Goal: Information Seeking & Learning: Find specific page/section

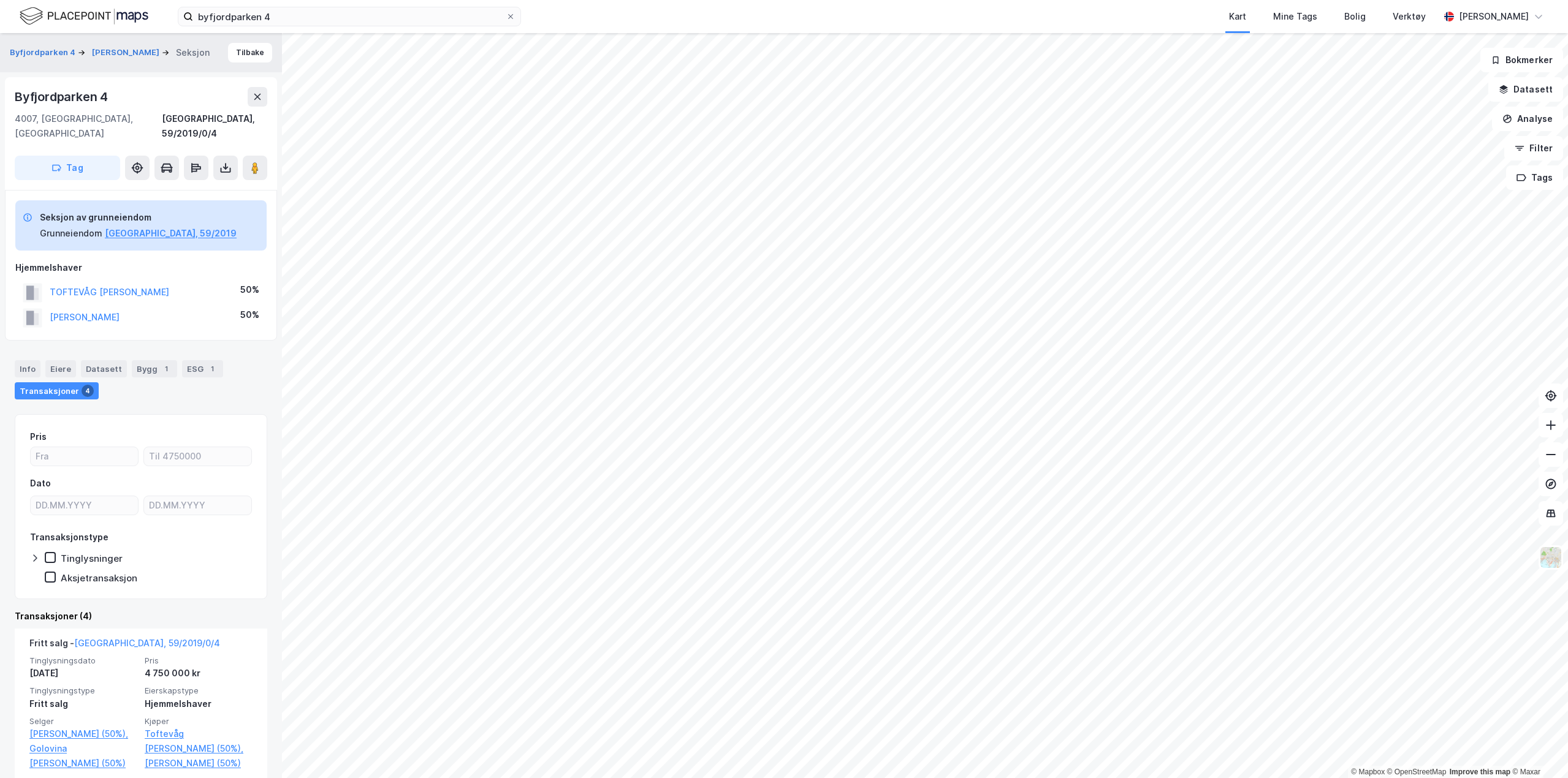
scroll to position [30, 0]
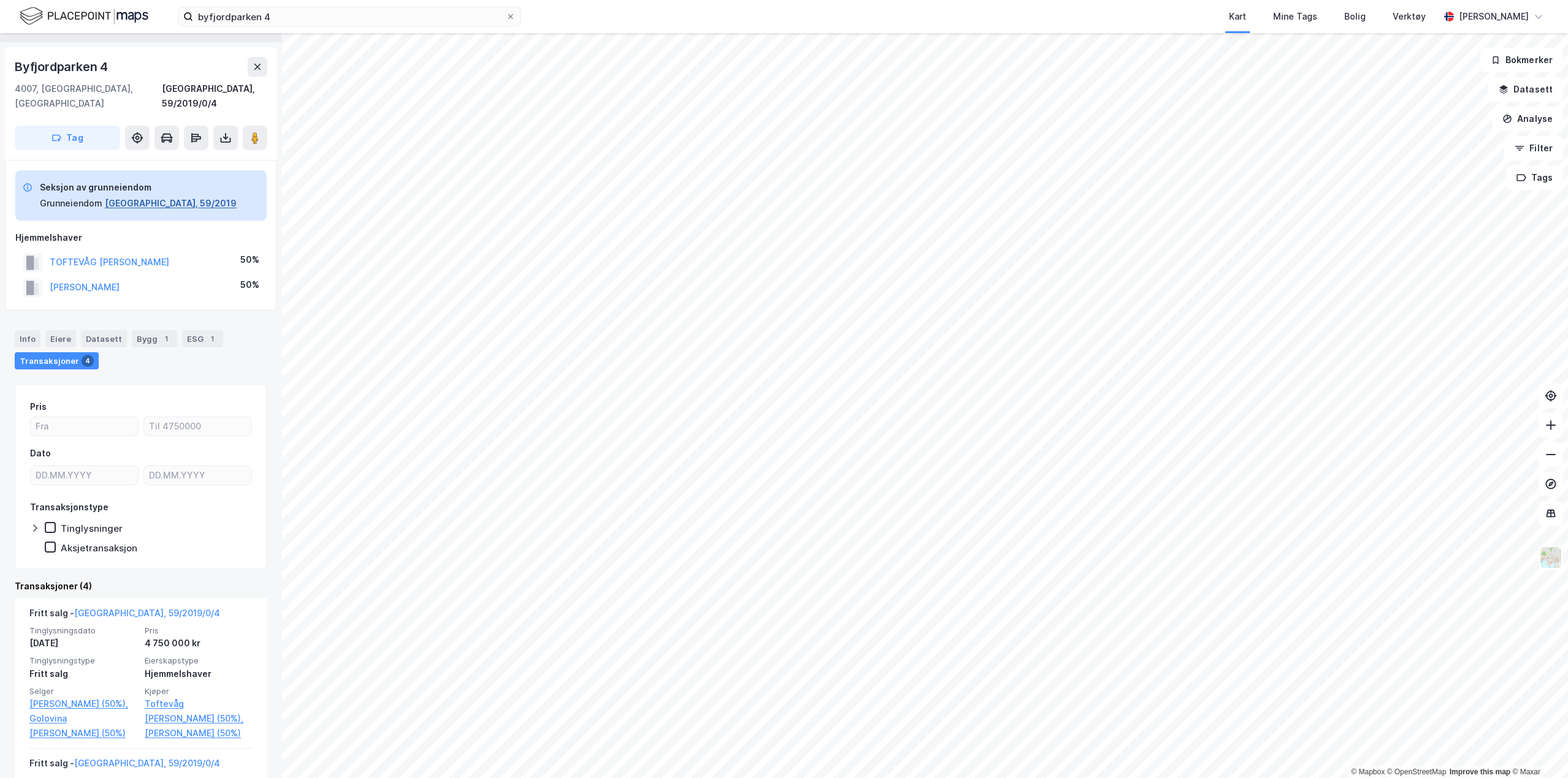
click at [137, 196] on button "[GEOGRAPHIC_DATA], 59/2019" at bounding box center [170, 203] width 132 height 14
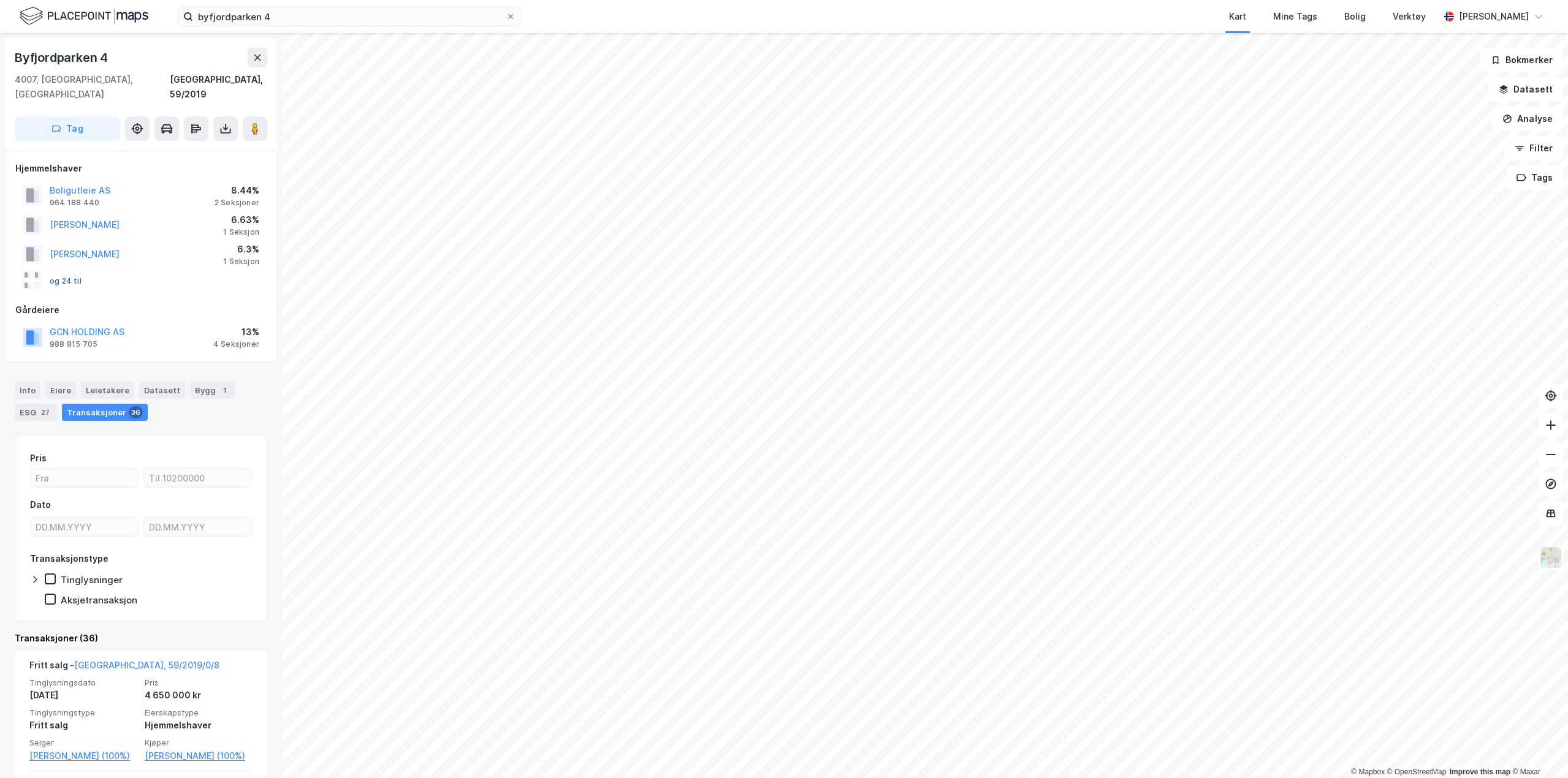
click at [0, 0] on button "og 24 til" at bounding box center [0, 0] width 0 height 0
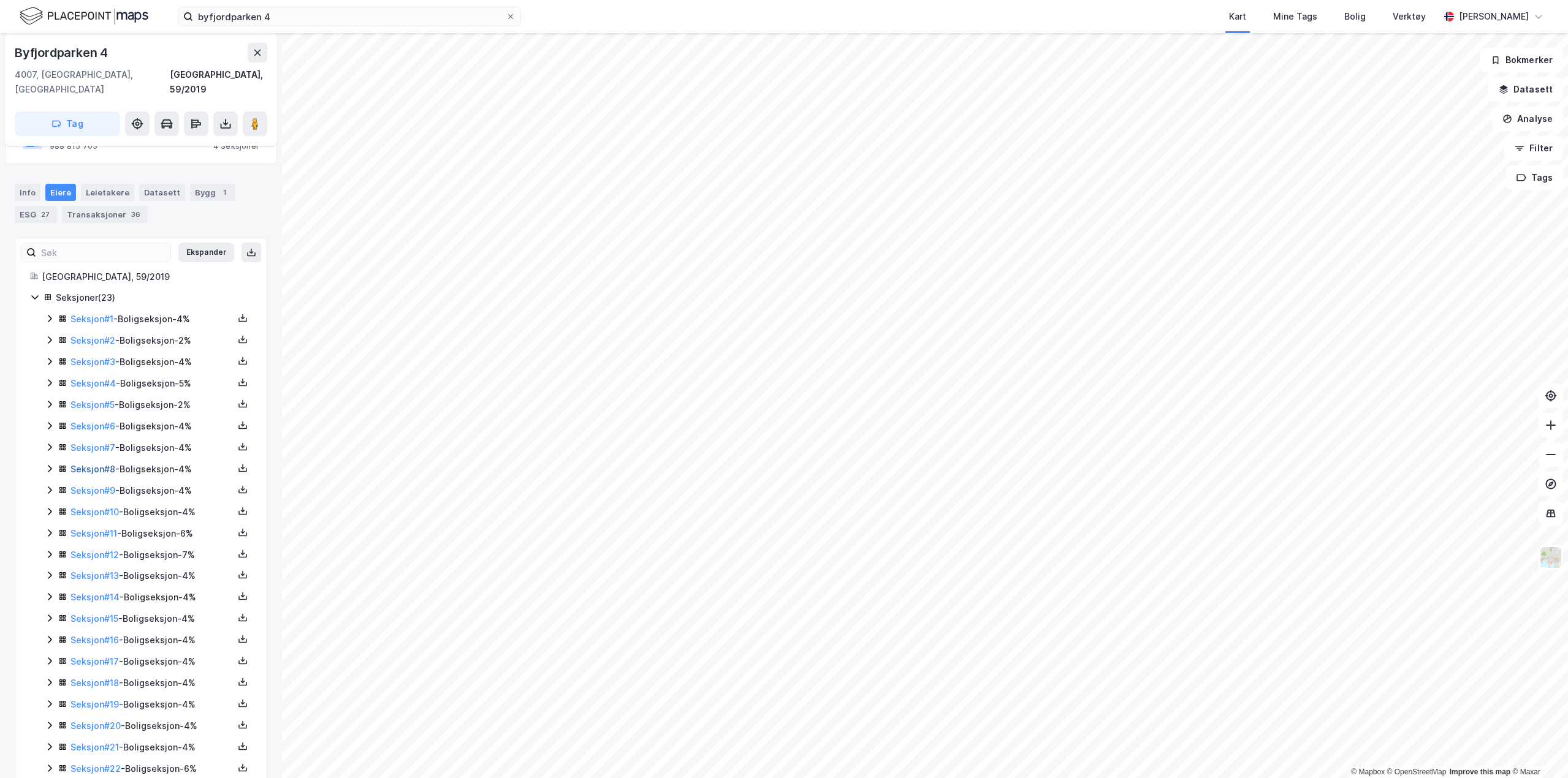
scroll to position [233, 0]
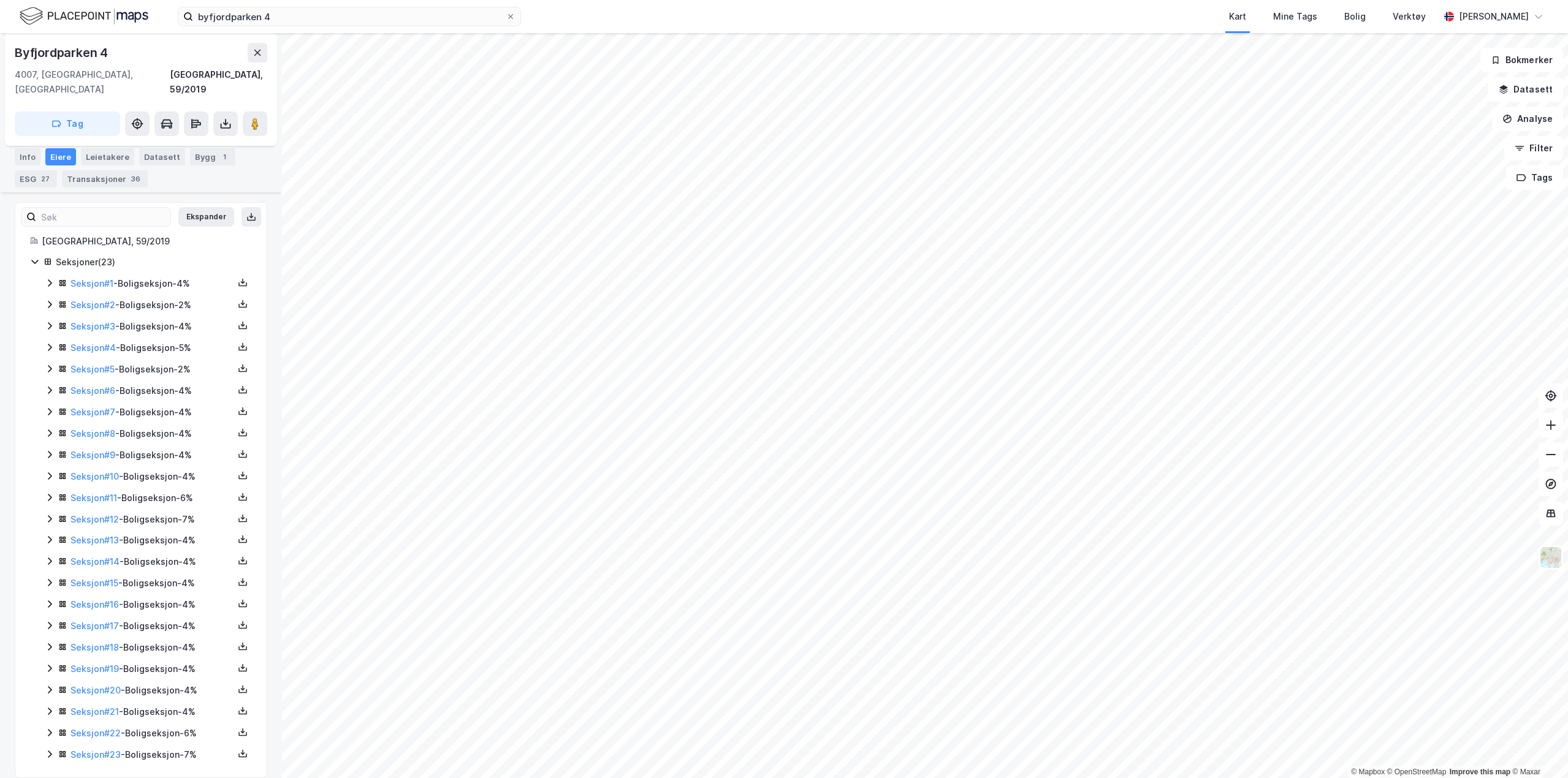
click at [50, 685] on icon at bounding box center [49, 689] width 10 height 10
click at [49, 706] on icon at bounding box center [49, 711] width 10 height 10
click at [49, 709] on icon at bounding box center [49, 711] width 7 height 5
click at [48, 728] on icon at bounding box center [49, 733] width 10 height 10
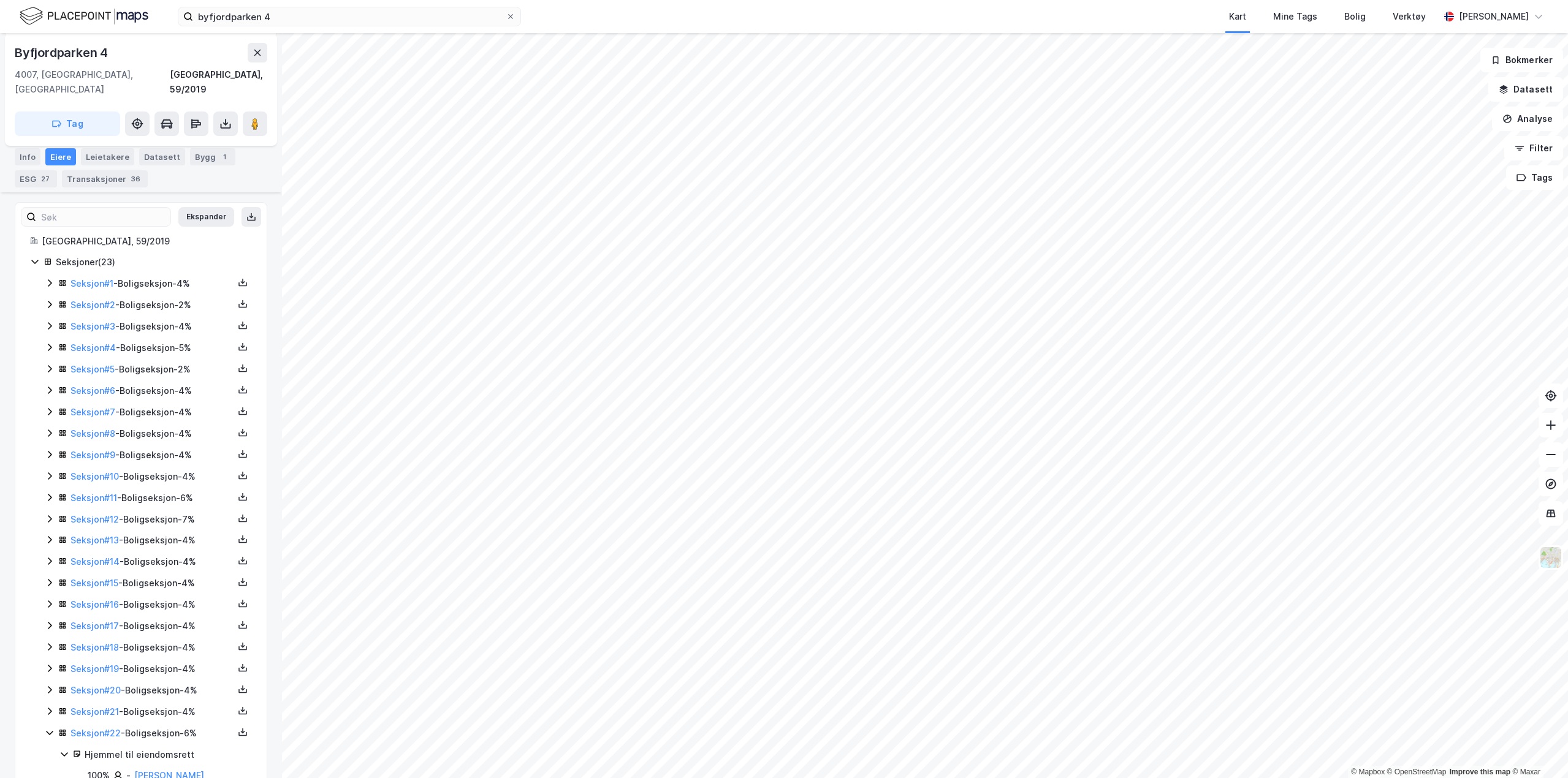
click at [48, 728] on icon at bounding box center [49, 733] width 10 height 10
click at [48, 749] on icon at bounding box center [49, 754] width 10 height 10
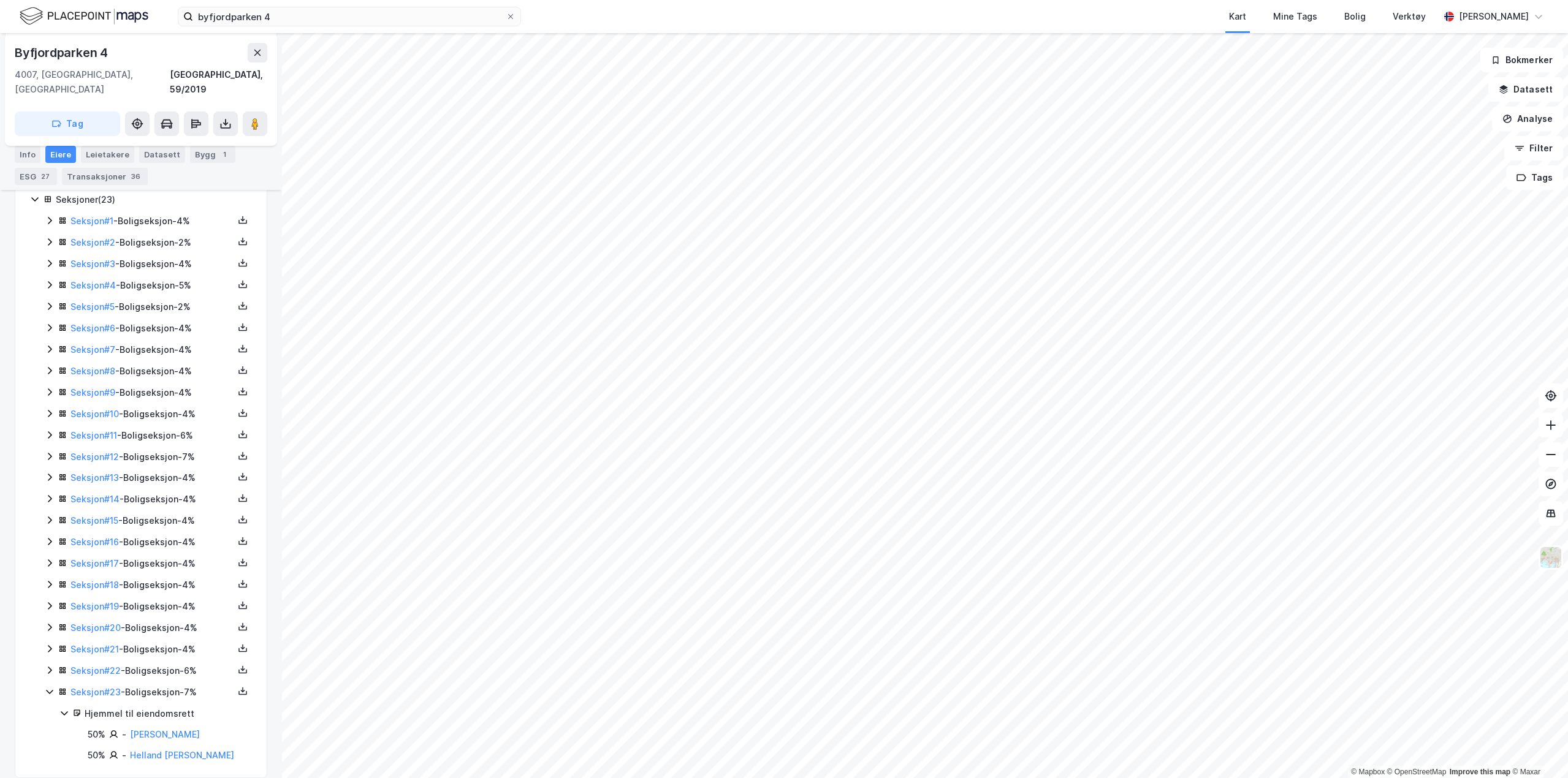
click at [51, 686] on icon at bounding box center [49, 691] width 10 height 10
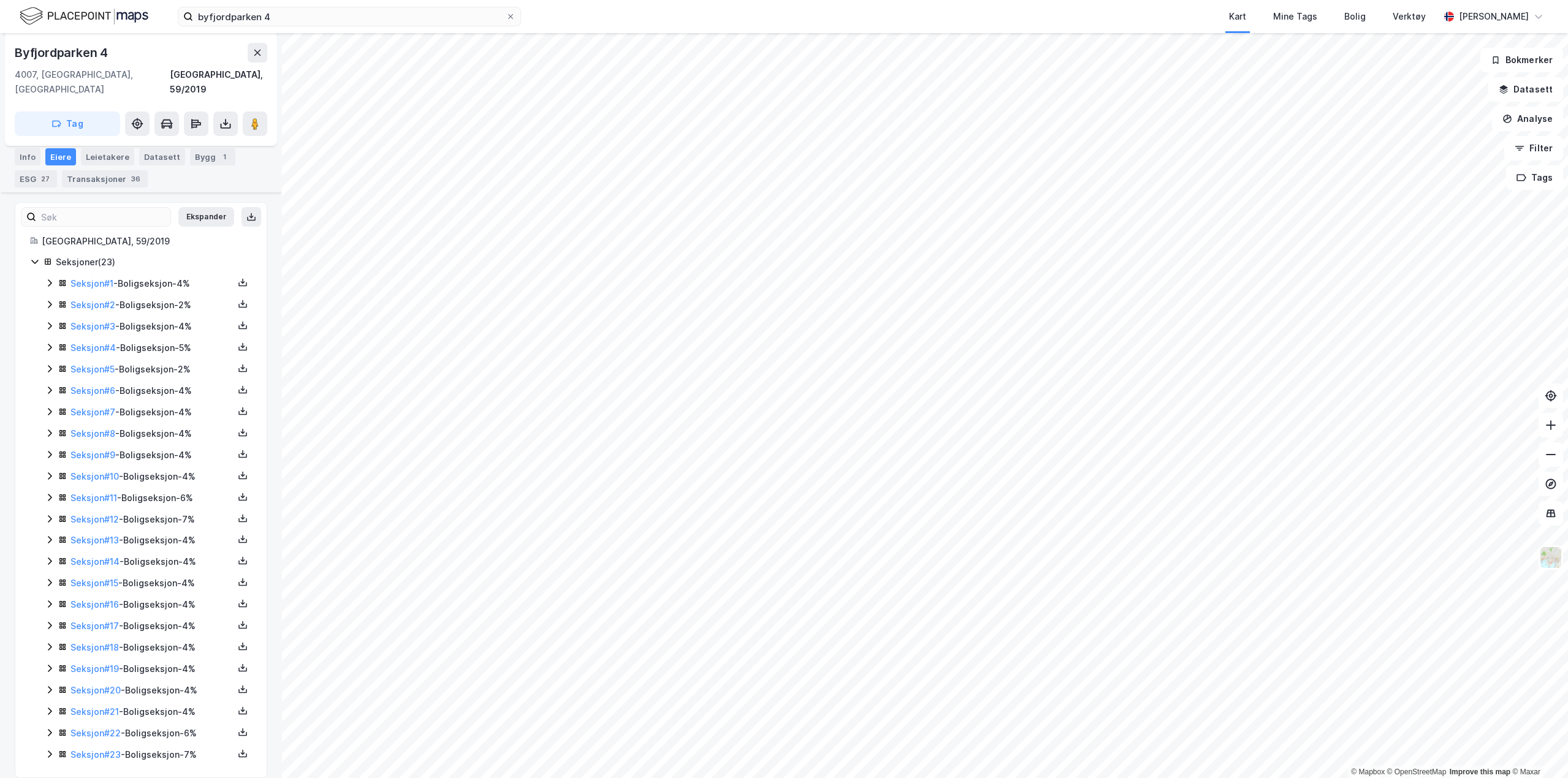
click at [47, 599] on icon at bounding box center [49, 604] width 10 height 10
click at [50, 558] on icon at bounding box center [49, 562] width 10 height 10
click at [52, 556] on icon at bounding box center [49, 561] width 10 height 10
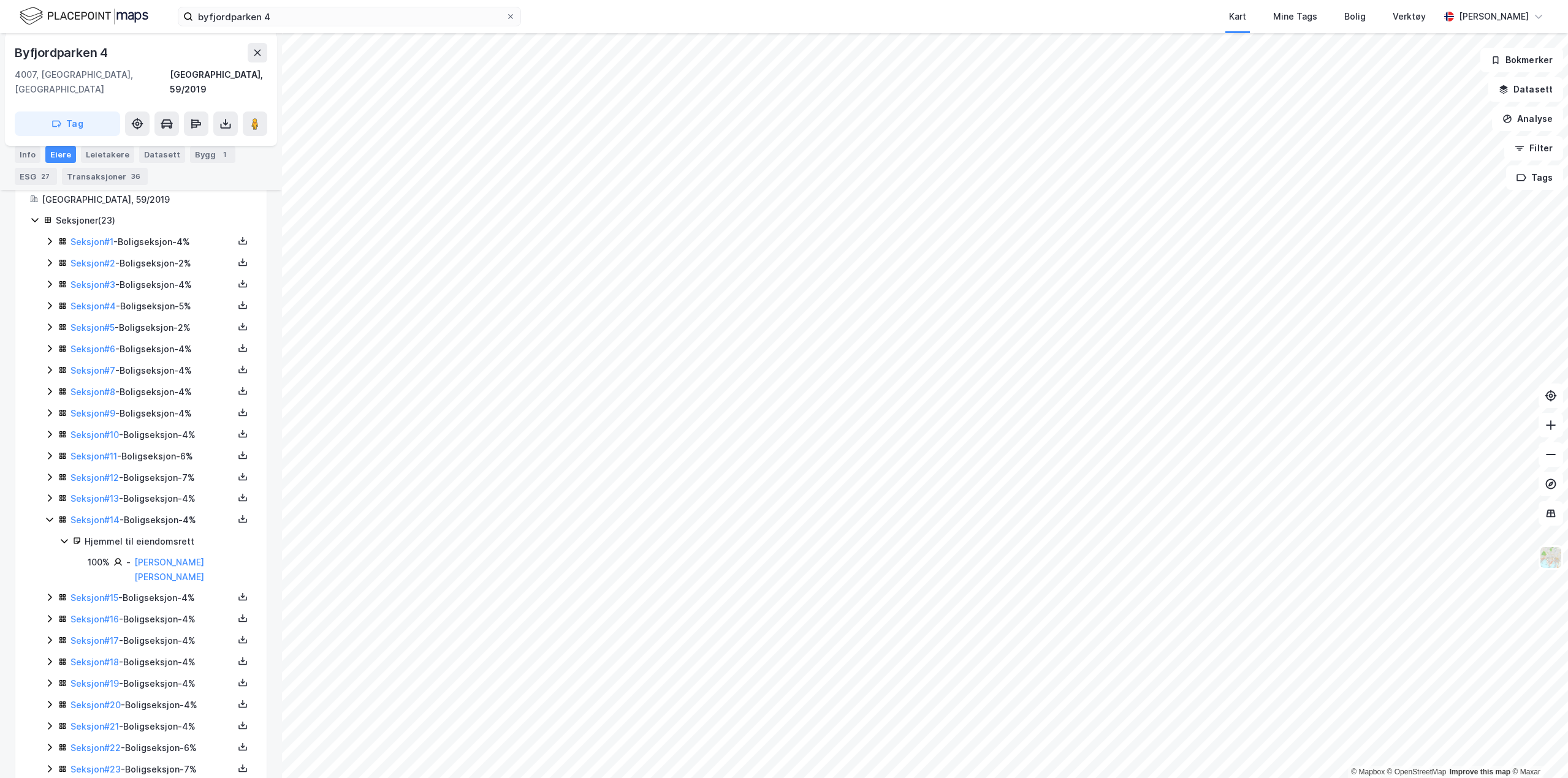
click at [50, 515] on icon at bounding box center [49, 519] width 10 height 10
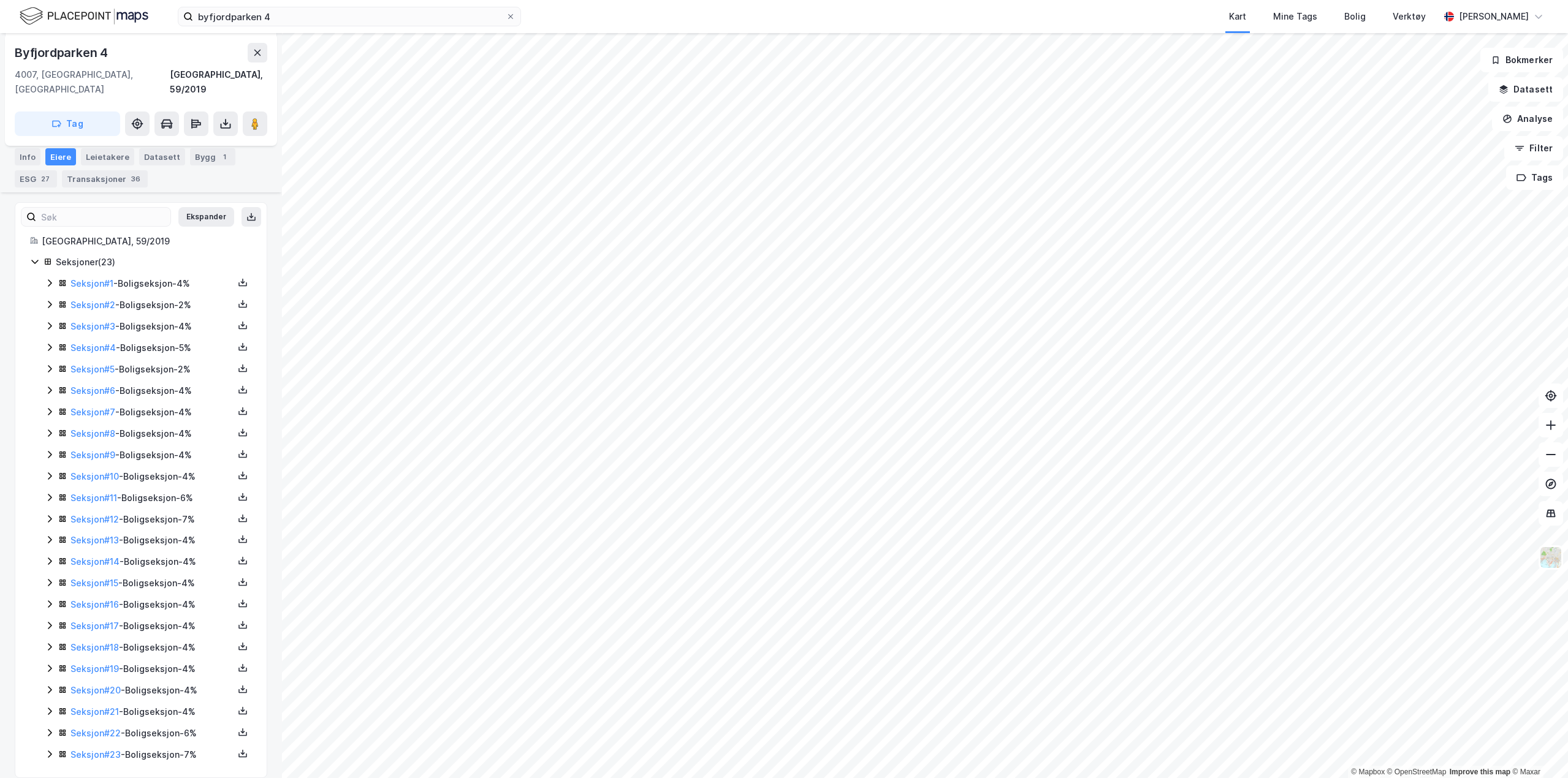
click at [50, 514] on icon at bounding box center [49, 518] width 10 height 10
click at [47, 451] on icon at bounding box center [49, 456] width 10 height 10
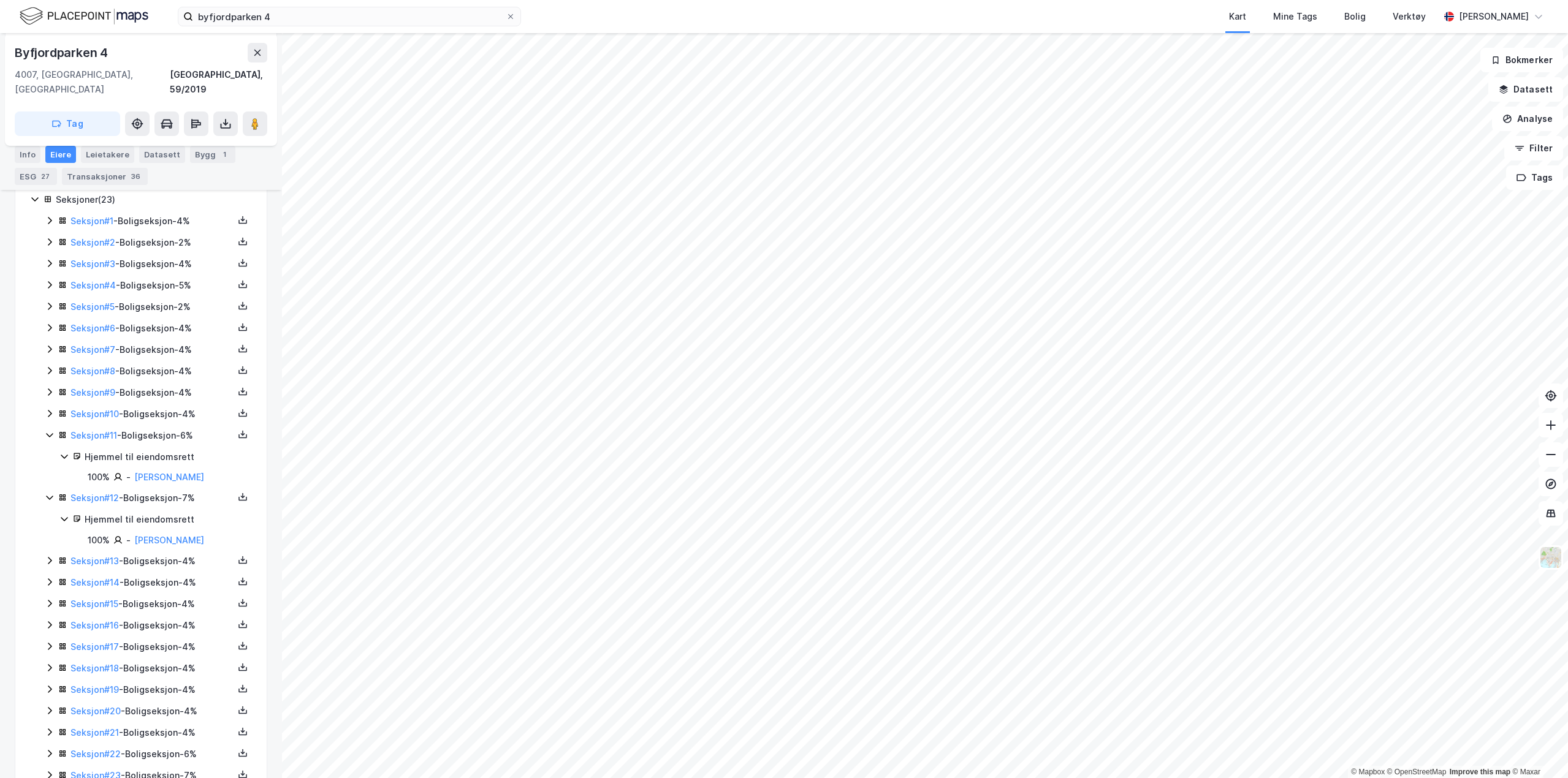
click at [47, 409] on icon at bounding box center [49, 413] width 10 height 10
click at [50, 387] on icon at bounding box center [49, 392] width 10 height 10
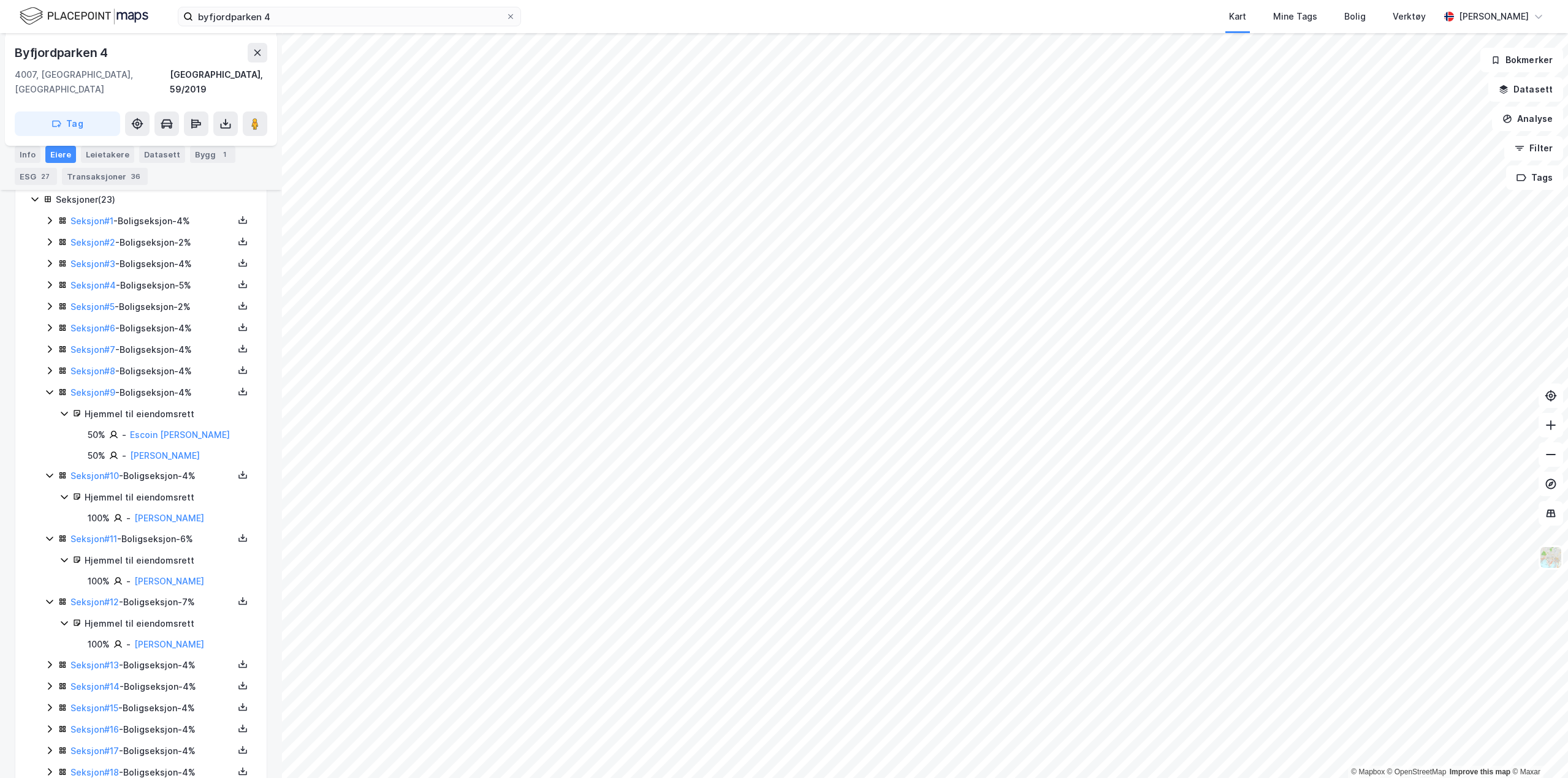
click at [48, 366] on icon at bounding box center [49, 370] width 10 height 10
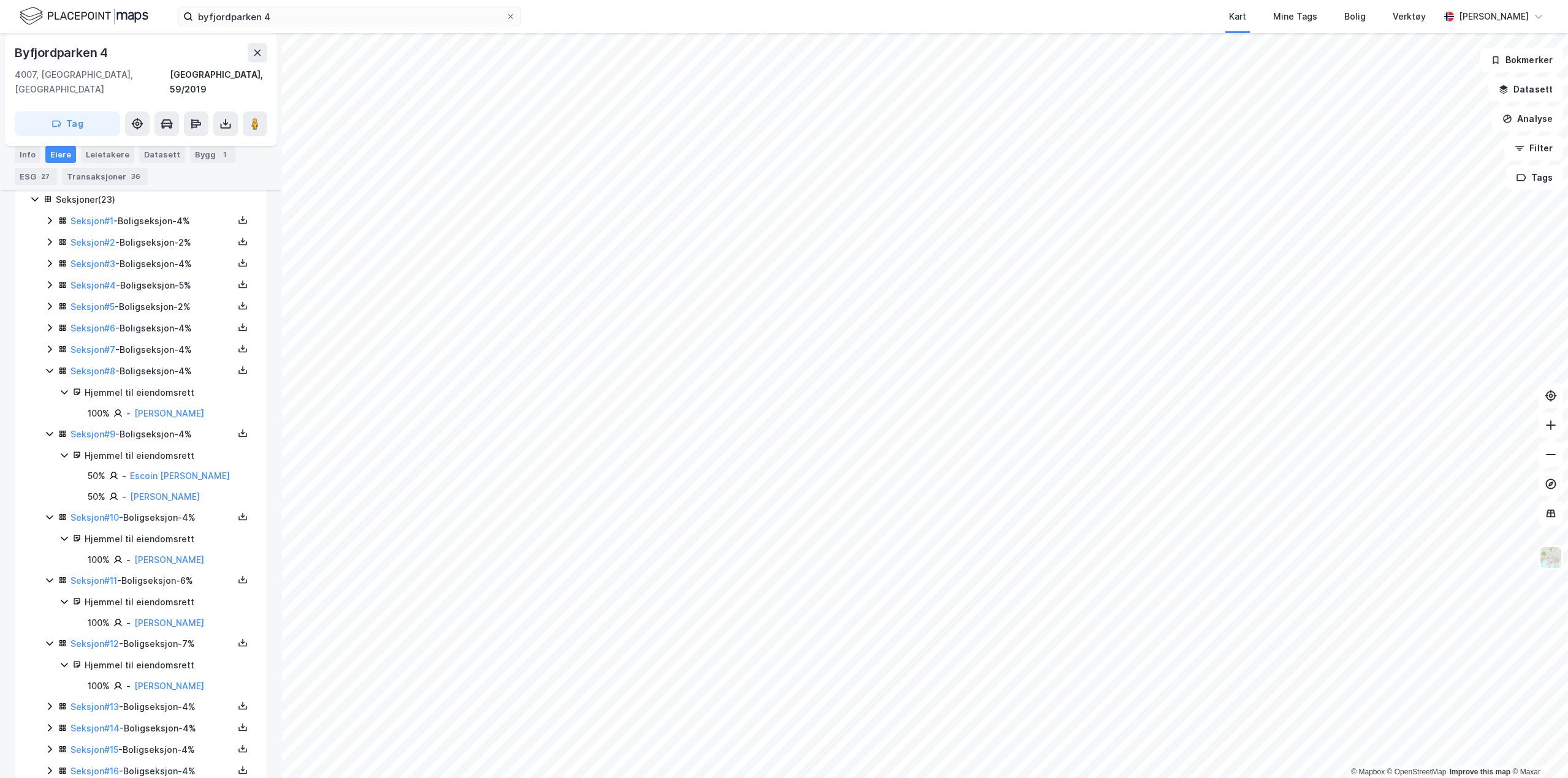
click at [51, 344] on icon at bounding box center [49, 349] width 10 height 10
click at [51, 324] on icon at bounding box center [49, 328] width 4 height 8
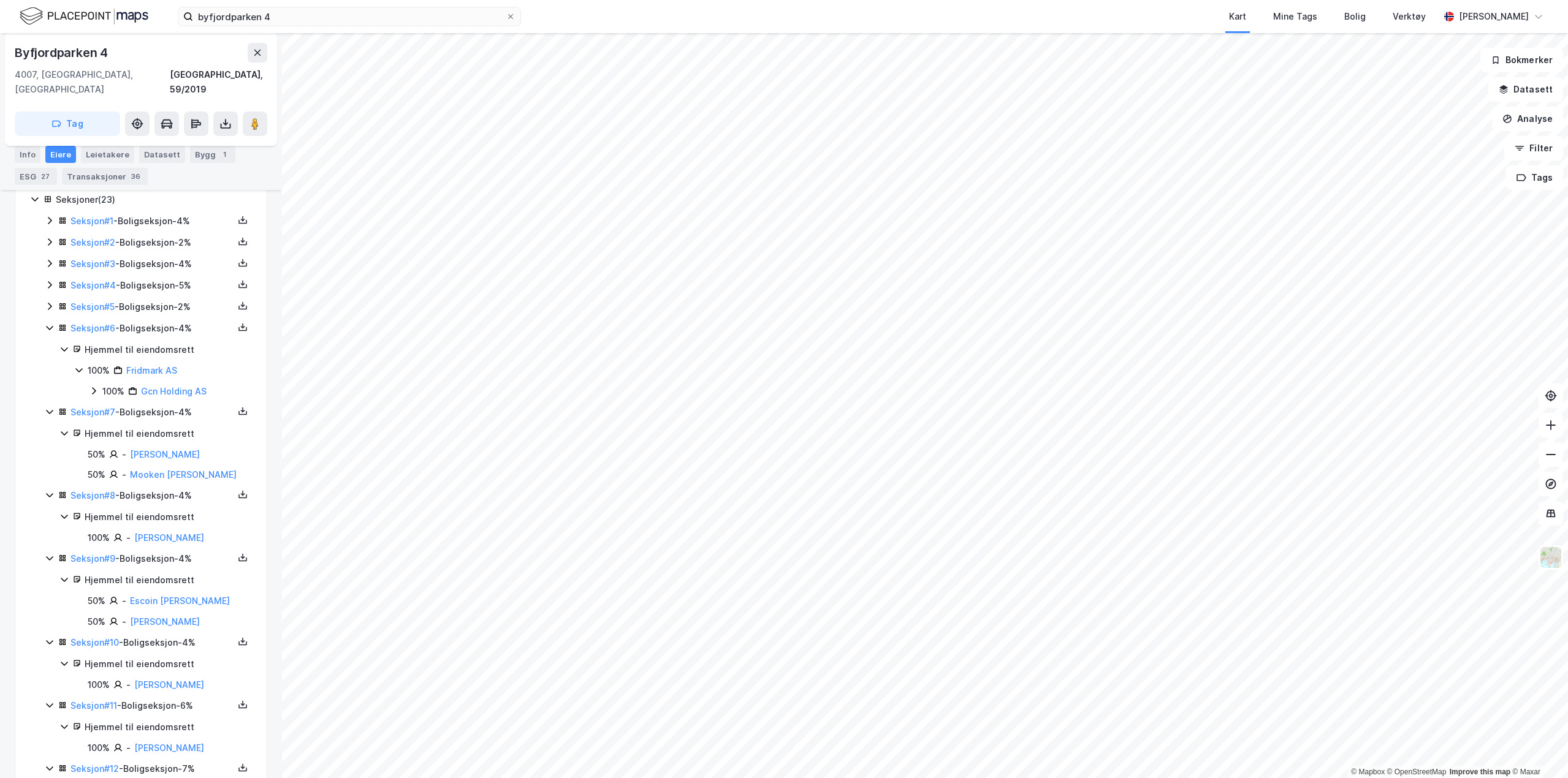
click at [55, 284] on div "Seksjon # 1 - Boligseksjon - 4% Seksjon # 2 - Boligseksjon - 2% Seksjon # 3 - B…" at bounding box center [148, 633] width 207 height 840
click at [43, 297] on div "Seksjoner ( 23 ) Seksjon # 1 - Boligseksjon - 4% Seksjon # 2 - Boligseksjon - 2…" at bounding box center [141, 622] width 222 height 860
click at [46, 301] on icon at bounding box center [49, 306] width 10 height 10
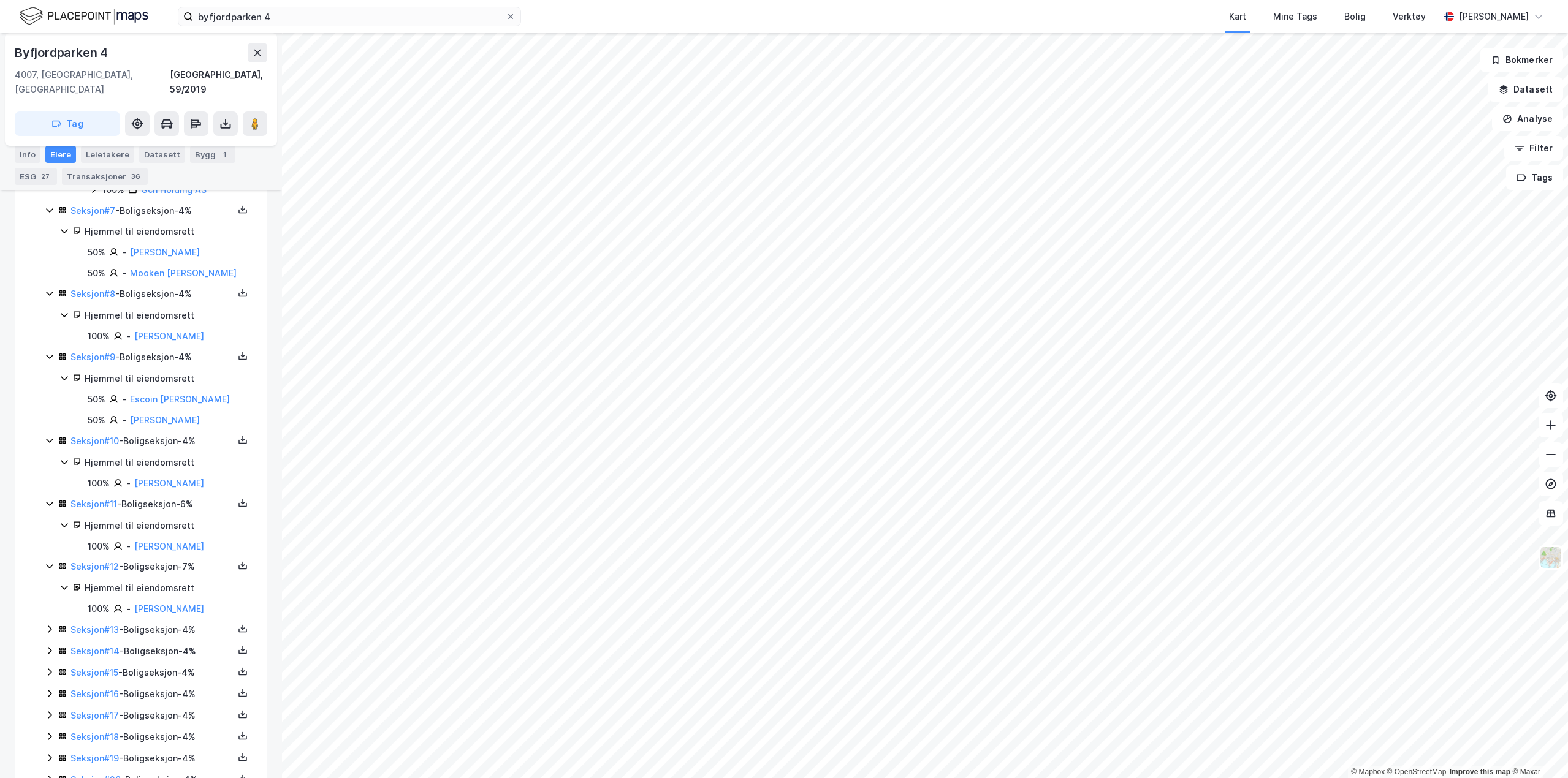
scroll to position [628, 0]
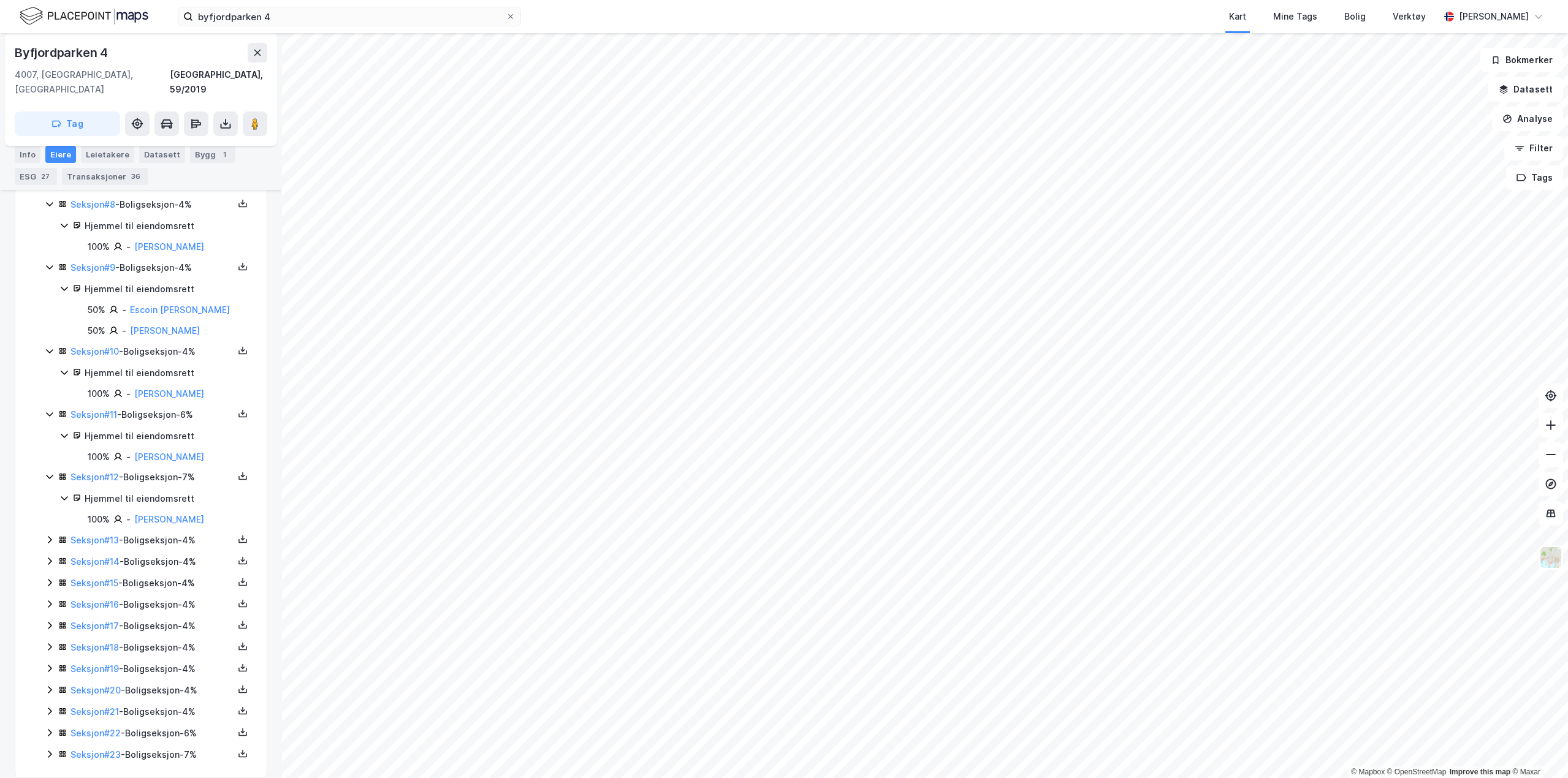
click at [53, 535] on icon at bounding box center [49, 540] width 10 height 10
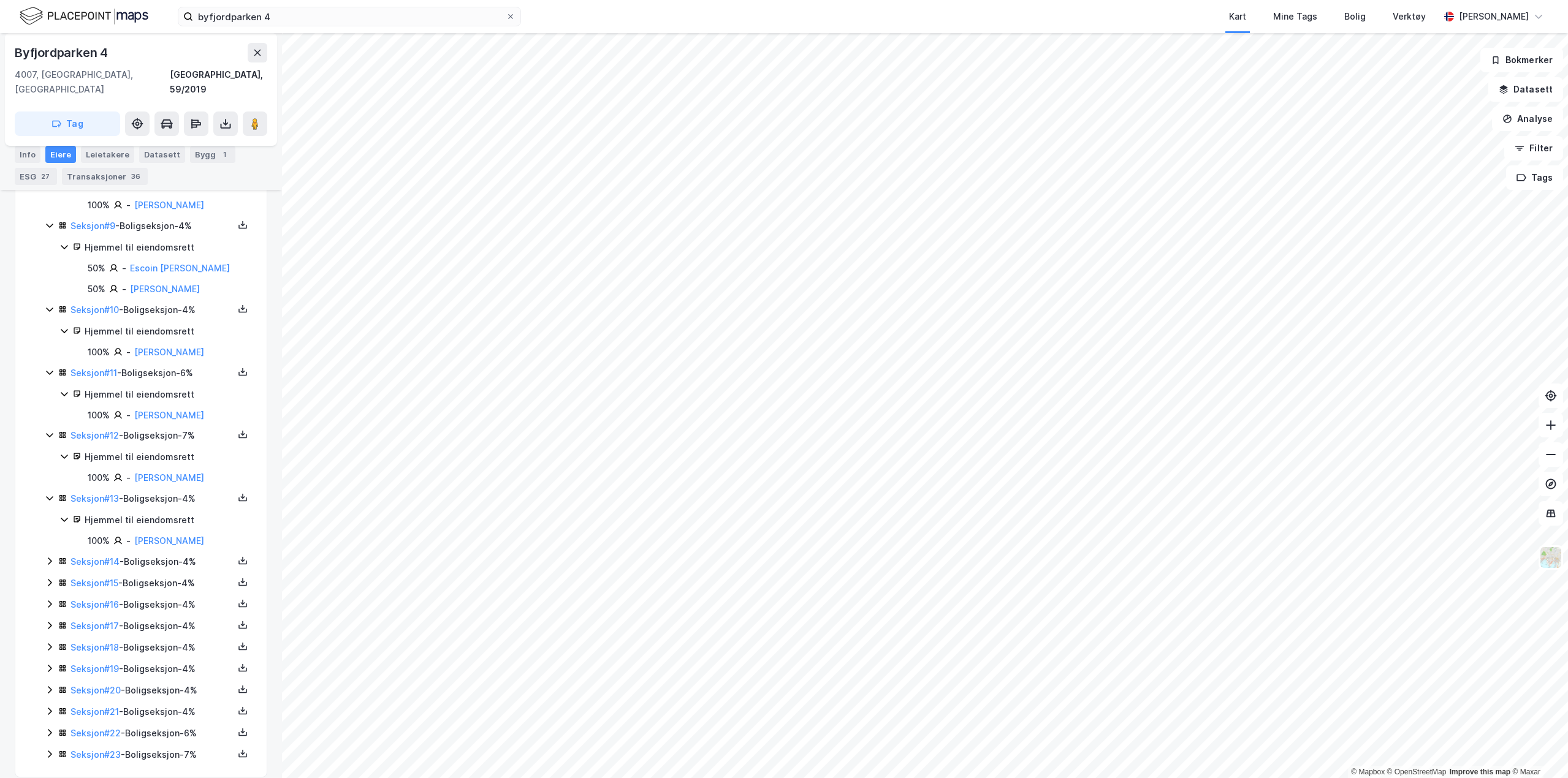
click at [47, 556] on icon at bounding box center [49, 561] width 10 height 10
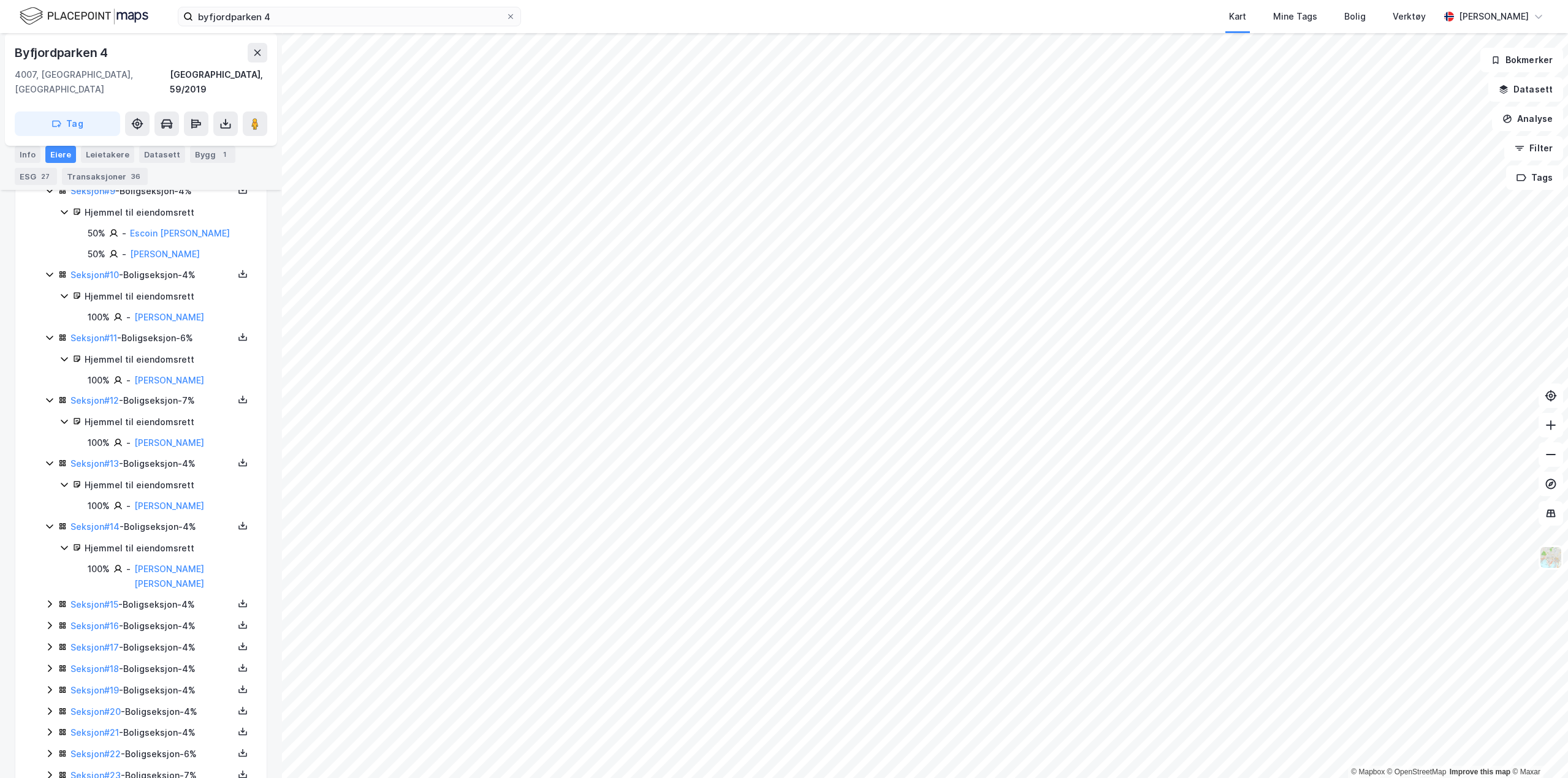
scroll to position [711, 0]
click at [48, 593] on icon at bounding box center [49, 598] width 10 height 10
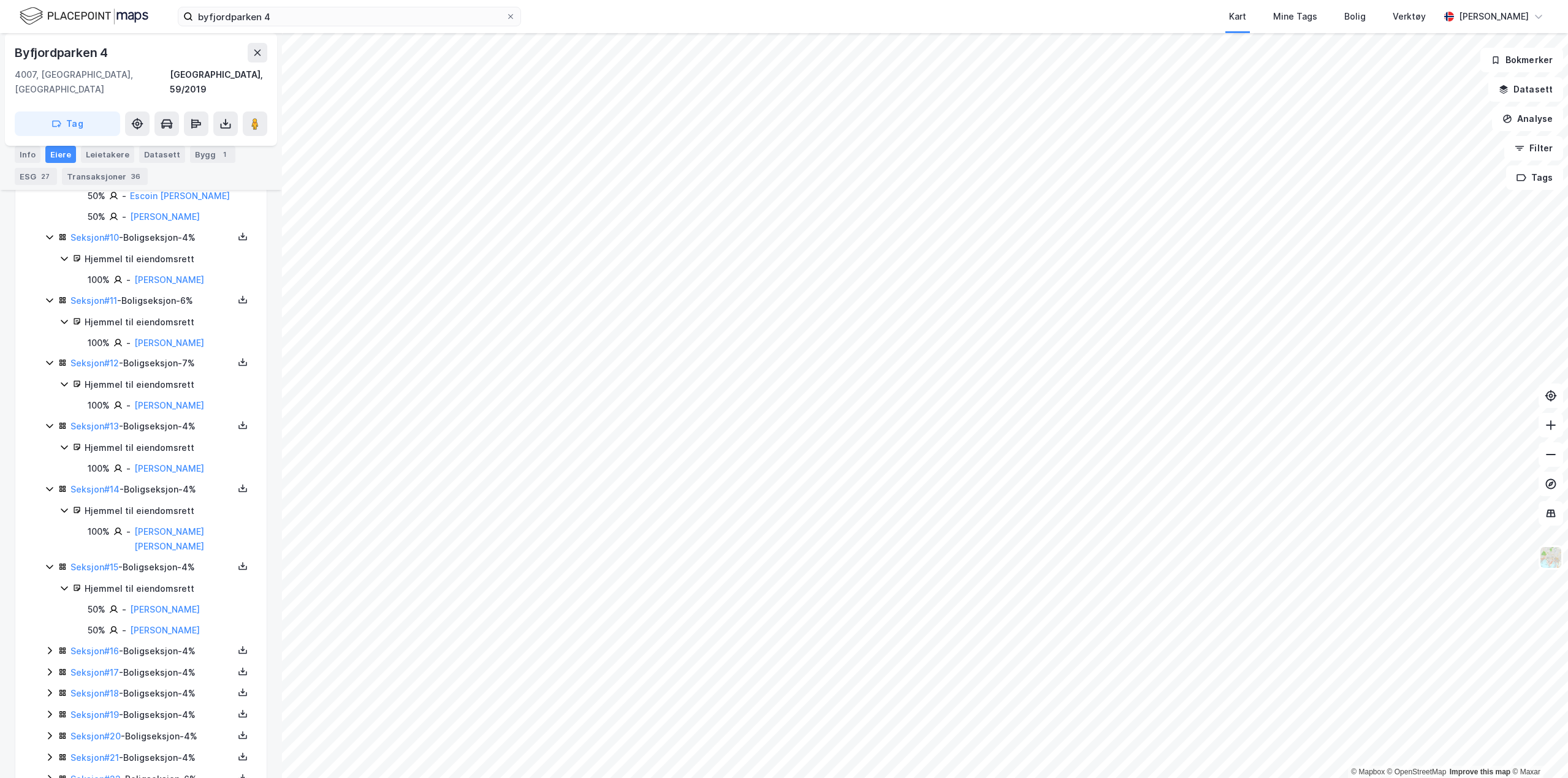
scroll to position [743, 0]
click at [49, 645] on icon at bounding box center [49, 649] width 10 height 10
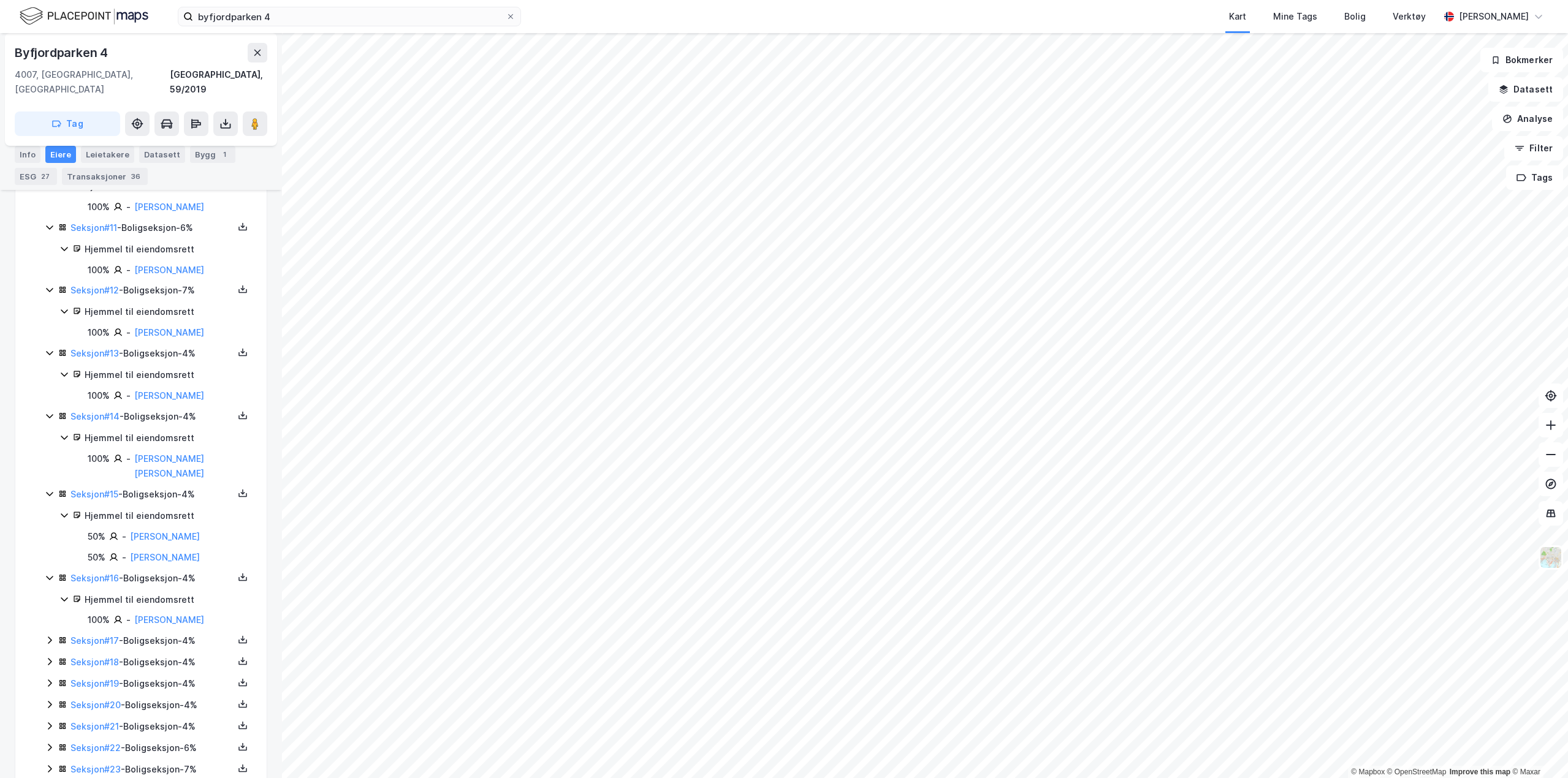
scroll to position [815, 0]
click at [47, 635] on icon at bounding box center [49, 640] width 10 height 10
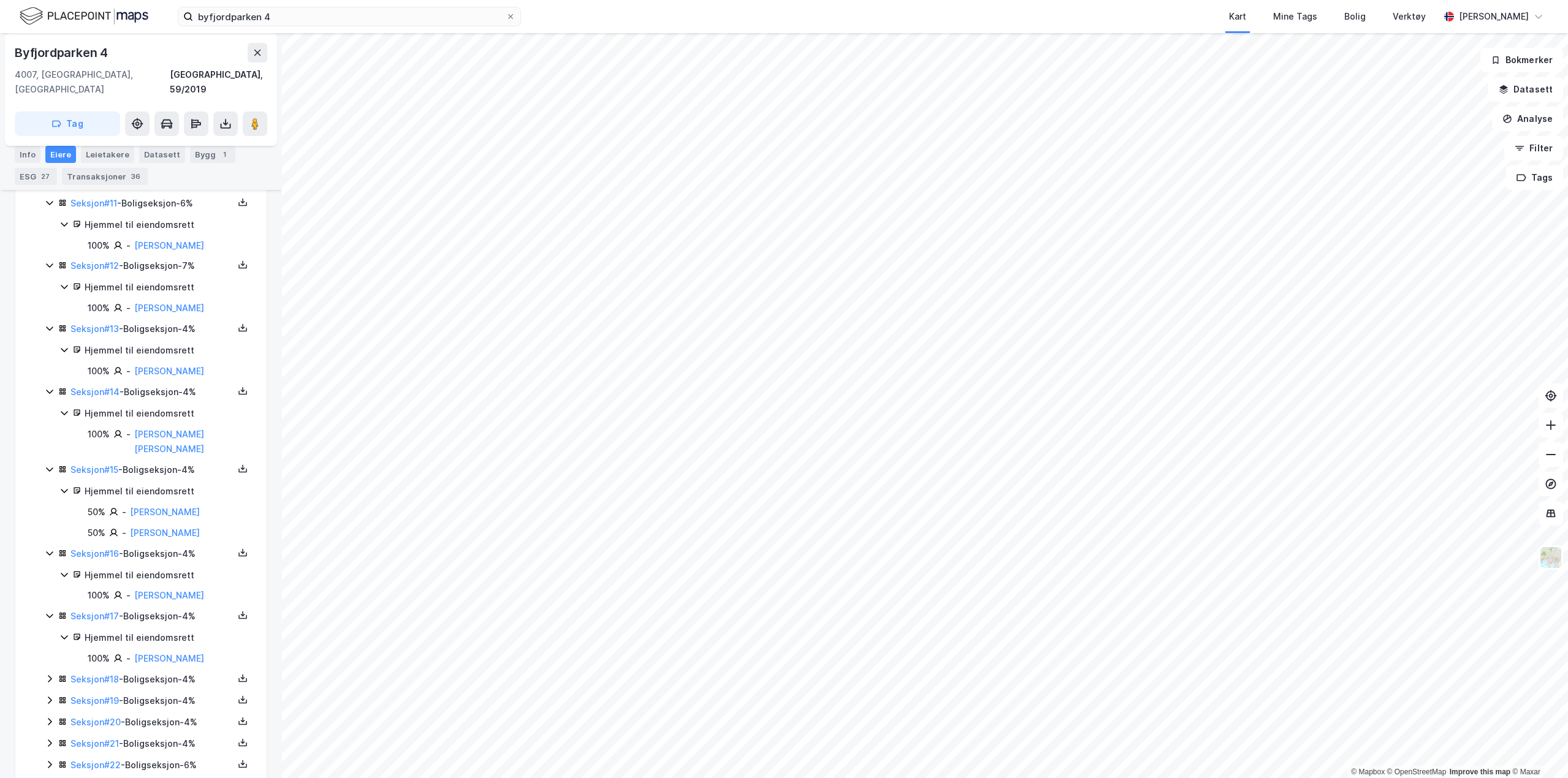
scroll to position [841, 0]
click at [50, 674] on icon at bounding box center [49, 678] width 10 height 10
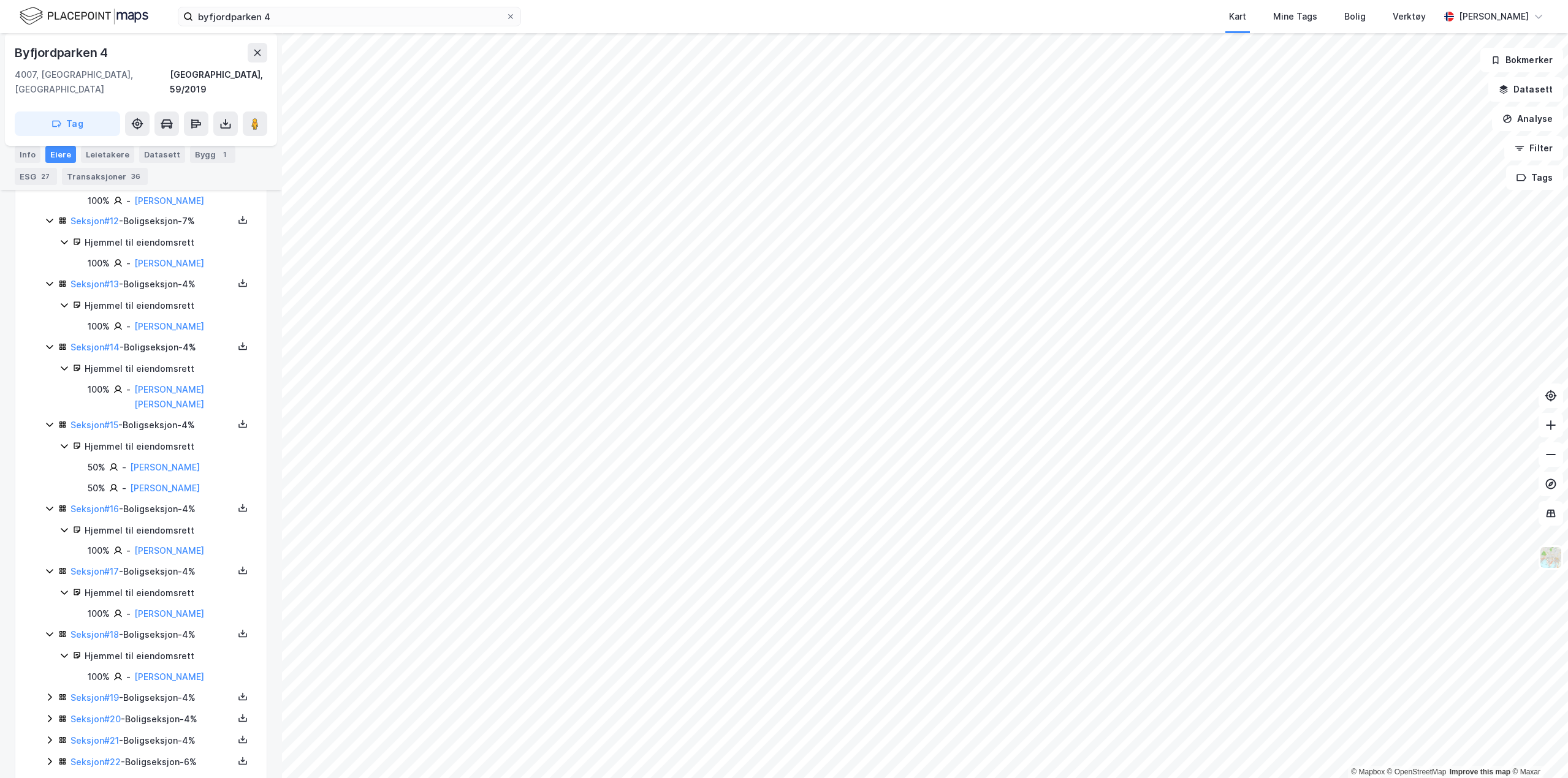
scroll to position [885, 0]
click at [49, 692] on icon at bounding box center [49, 696] width 10 height 10
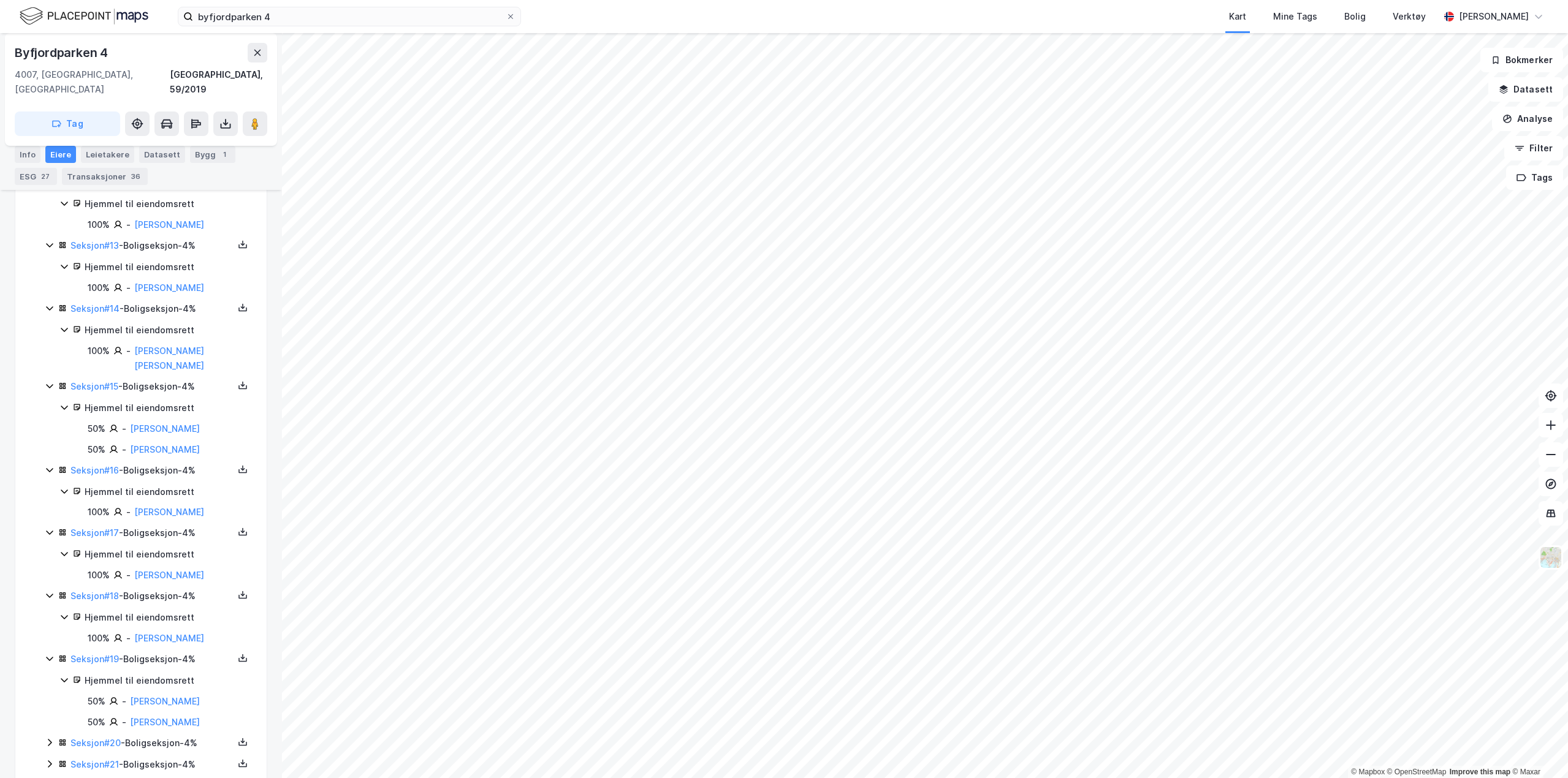
scroll to position [961, 0]
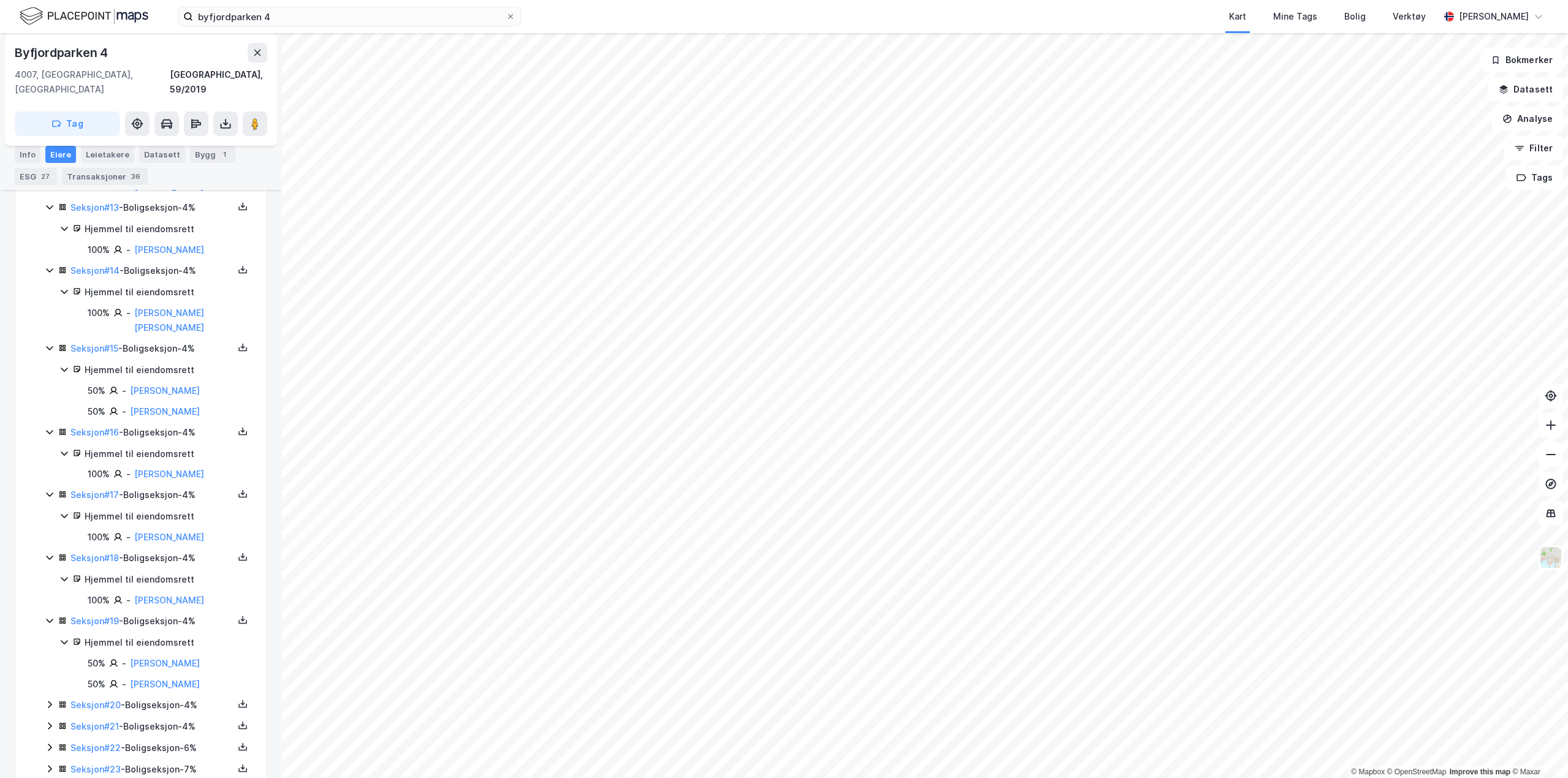
click at [50, 765] on icon at bounding box center [49, 769] width 4 height 8
